Goal: Go to known website: Go to known website

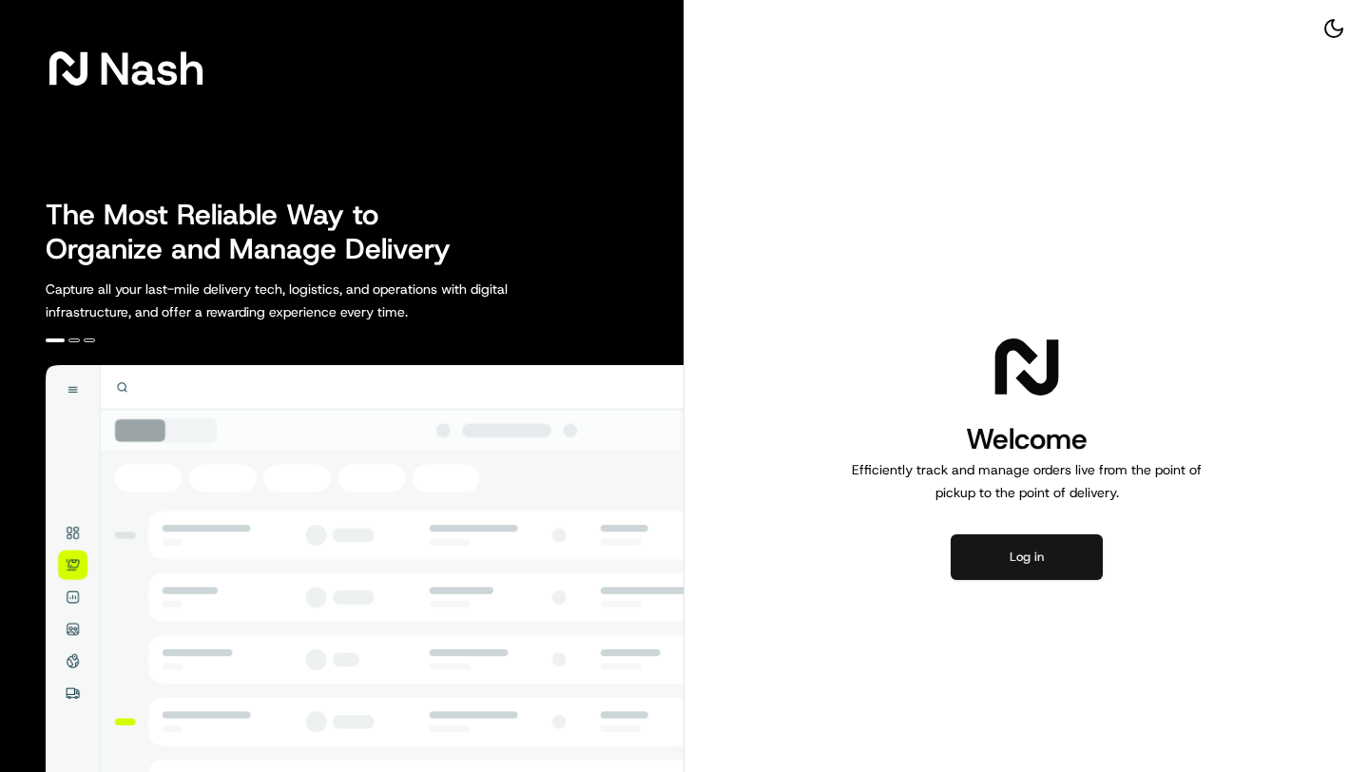
click at [964, 554] on button "Log in" at bounding box center [1027, 557] width 152 height 46
